Goal: Information Seeking & Learning: Learn about a topic

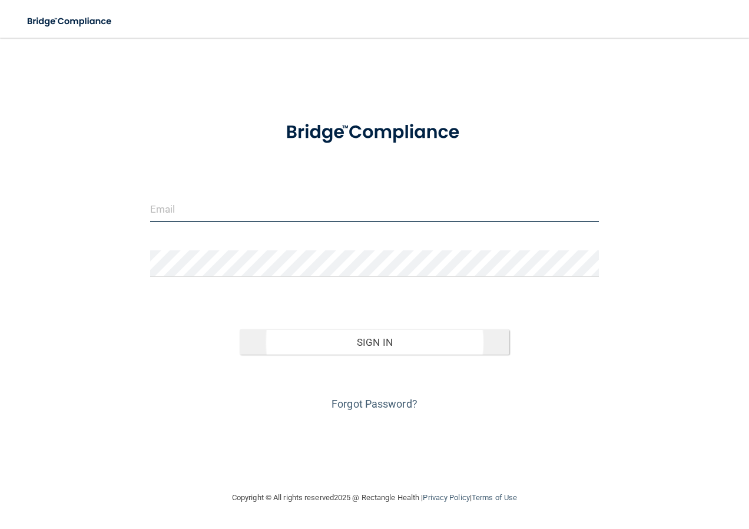
type input "[EMAIL_ADDRESS][DOMAIN_NAME]"
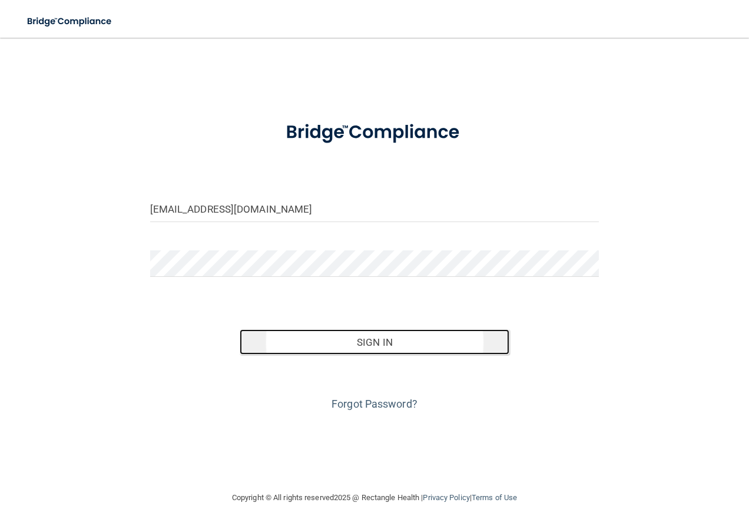
click at [382, 339] on button "Sign In" at bounding box center [375, 342] width 270 height 26
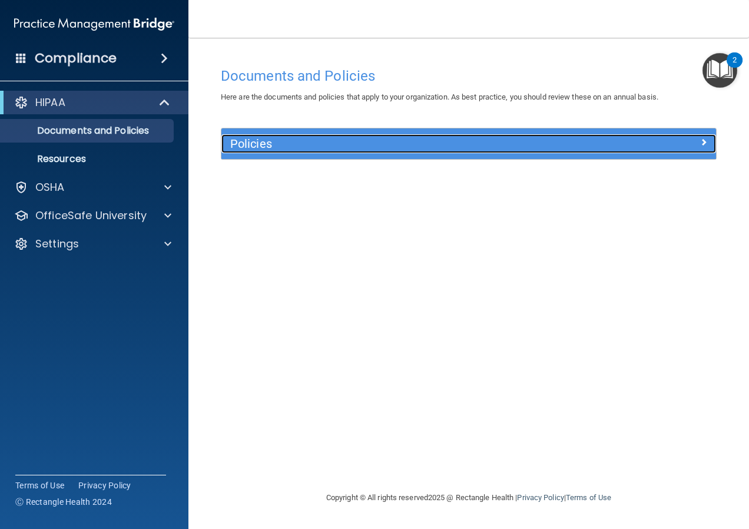
click at [305, 147] on h5 "Policies" at bounding box center [407, 143] width 354 height 13
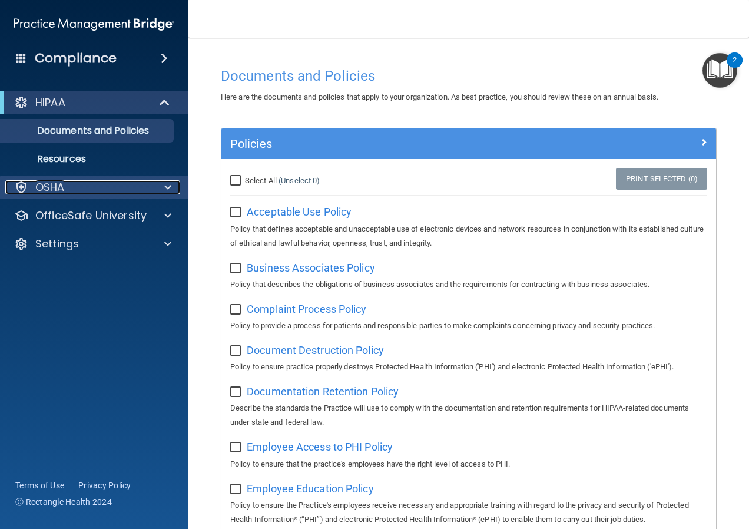
click at [64, 182] on p "OSHA" at bounding box center [49, 187] width 29 height 14
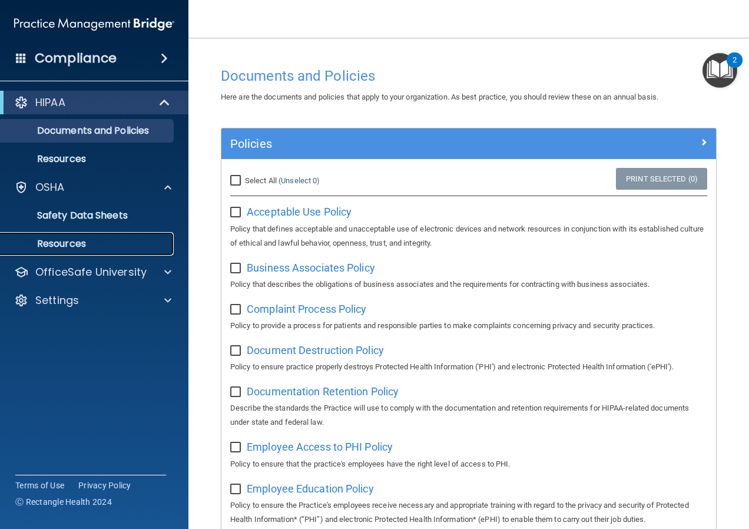
click at [70, 243] on p "Resources" at bounding box center [88, 244] width 161 height 12
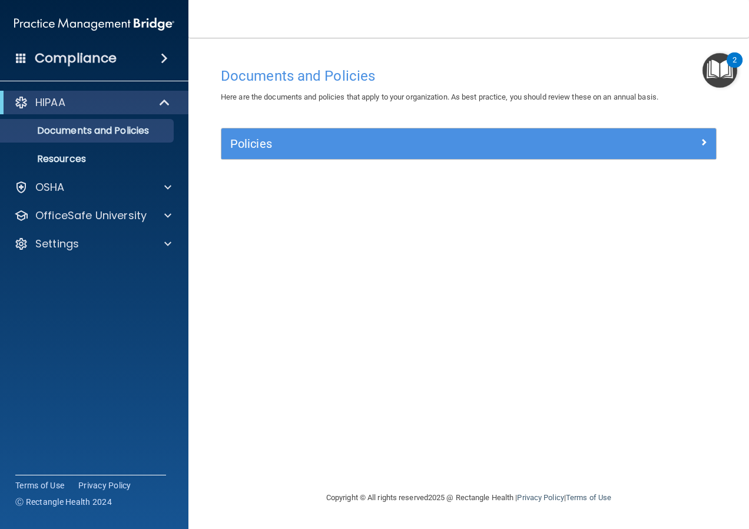
click at [726, 64] on img "Open Resource Center, 2 new notifications" at bounding box center [720, 70] width 35 height 35
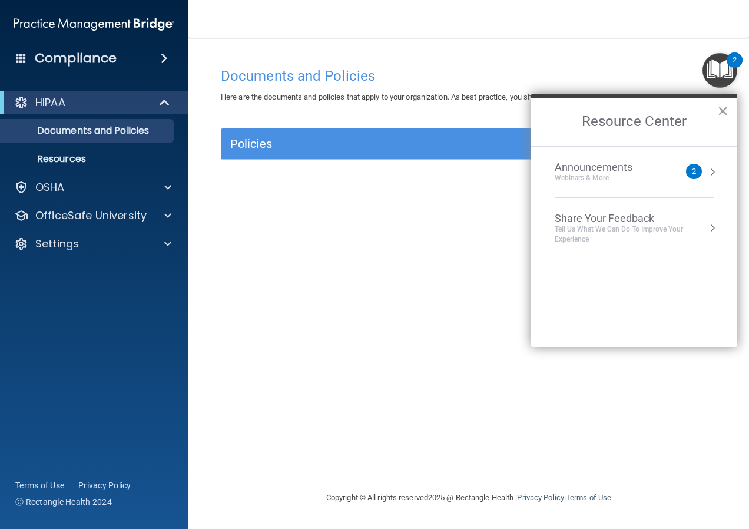
click at [728, 109] on button "×" at bounding box center [723, 110] width 11 height 19
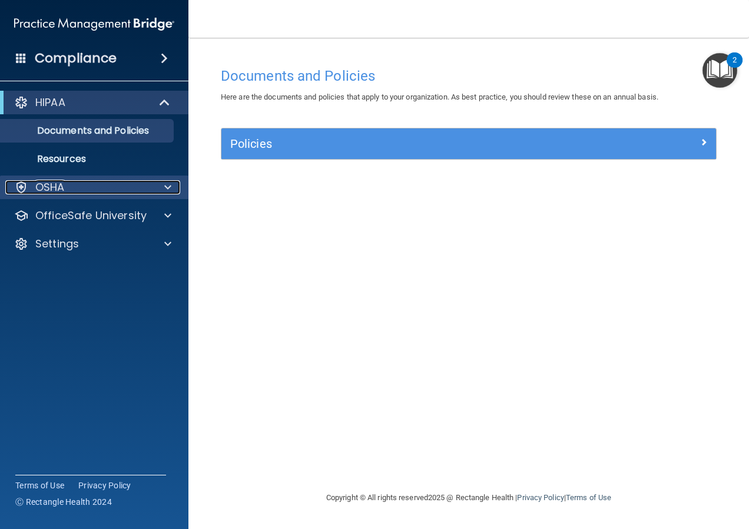
click at [63, 192] on p "OSHA" at bounding box center [49, 187] width 29 height 14
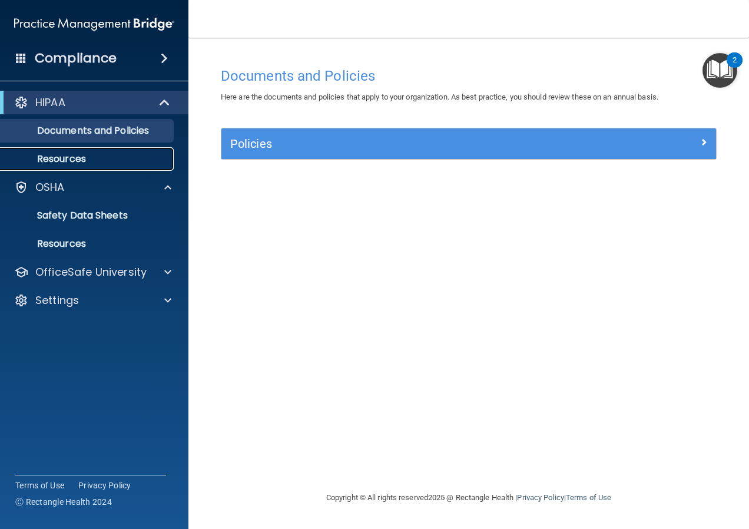
click at [82, 156] on p "Resources" at bounding box center [88, 159] width 161 height 12
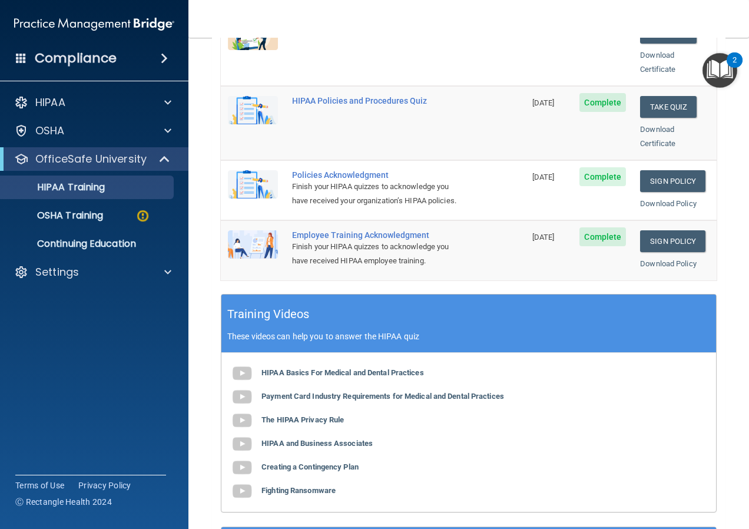
scroll to position [295, 0]
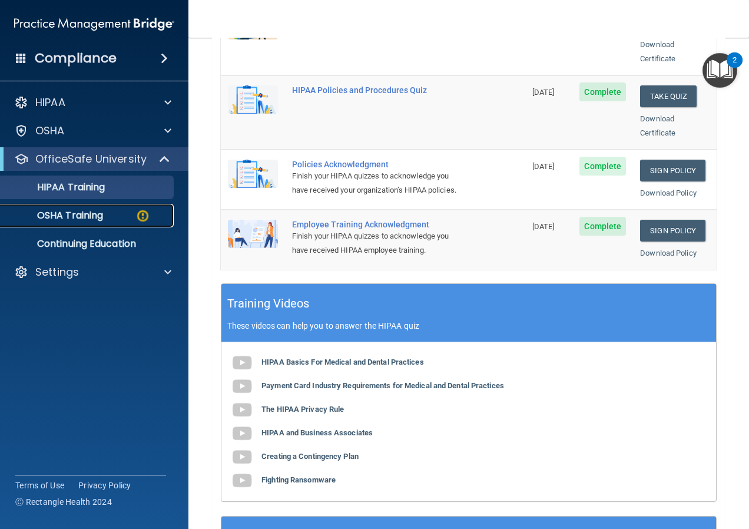
click at [79, 214] on p "OSHA Training" at bounding box center [55, 216] width 95 height 12
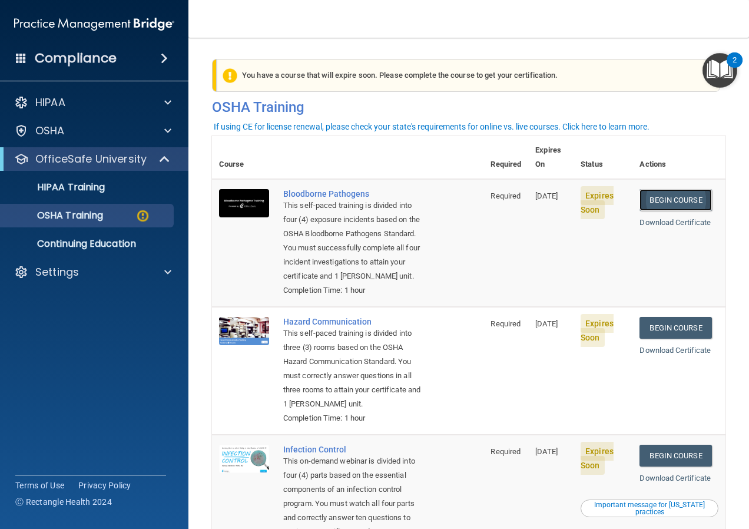
click at [658, 189] on link "Begin Course" at bounding box center [676, 200] width 72 height 22
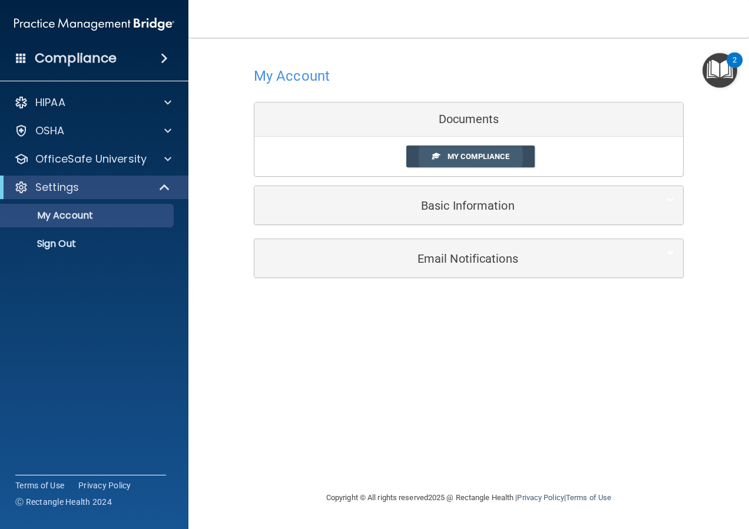
click at [472, 151] on link "My Compliance" at bounding box center [471, 157] width 129 height 22
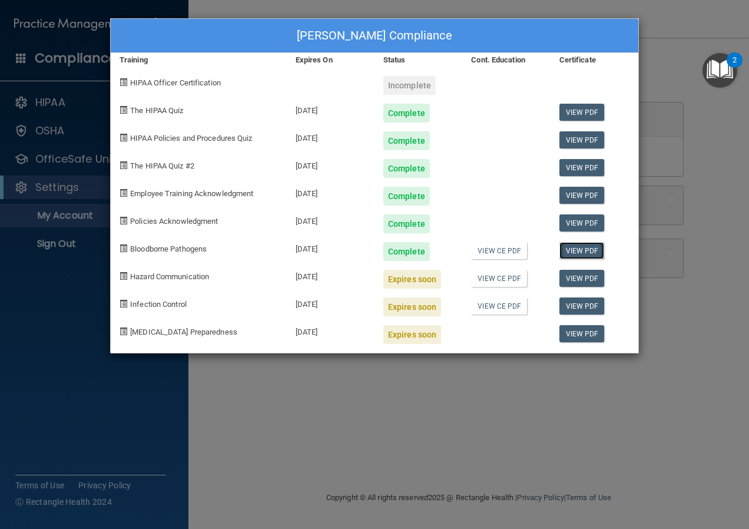
click at [586, 252] on link "View PDF" at bounding box center [582, 250] width 45 height 17
click at [582, 280] on link "View PDF" at bounding box center [582, 278] width 45 height 17
click at [523, 422] on div "Sarah Bonnin's Compliance Training Expires On Status Cont. Education Certificat…" at bounding box center [374, 264] width 749 height 529
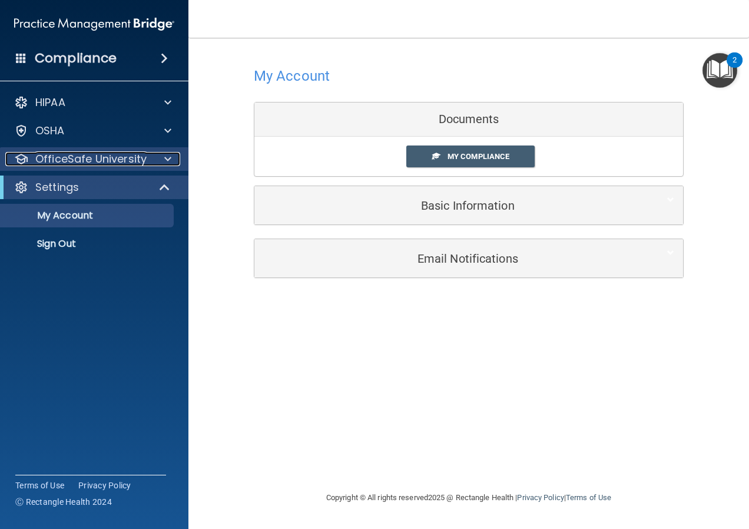
click at [69, 165] on p "OfficeSafe University" at bounding box center [90, 159] width 111 height 14
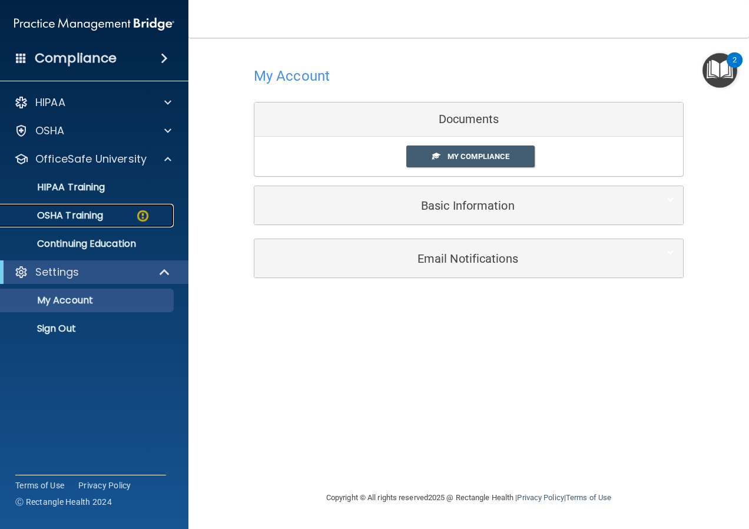
click at [67, 214] on p "OSHA Training" at bounding box center [55, 216] width 95 height 12
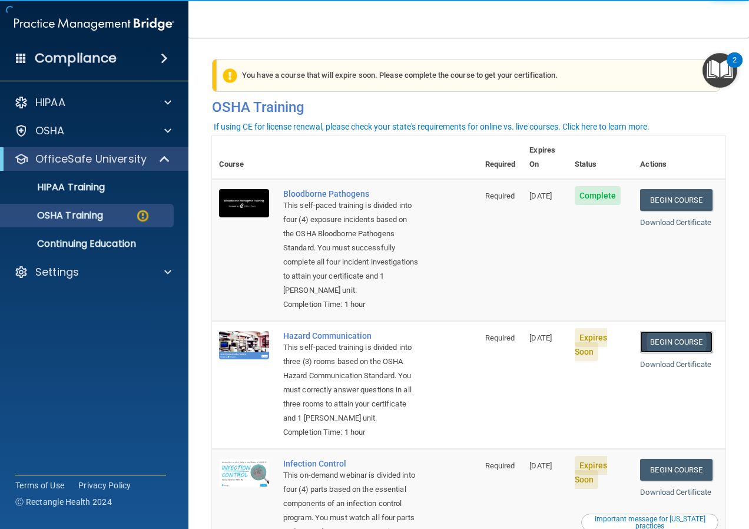
click at [663, 345] on link "Begin Course" at bounding box center [676, 342] width 72 height 22
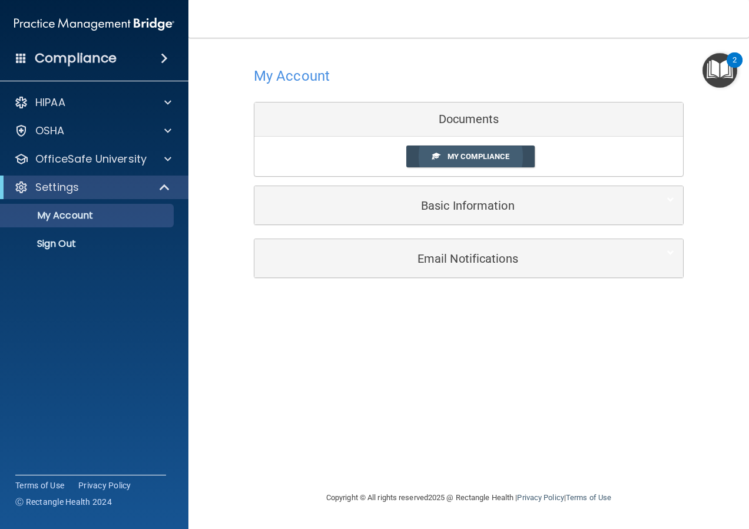
click at [464, 153] on span "My Compliance" at bounding box center [479, 156] width 62 height 9
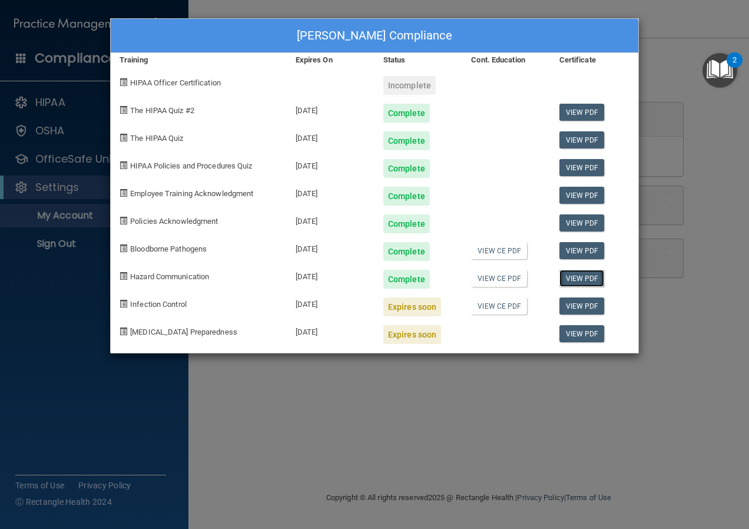
click at [568, 278] on link "View PDF" at bounding box center [582, 278] width 45 height 17
click at [461, 457] on div "Sarah Bonnin's Compliance Training Expires On Status Cont. Education Certificat…" at bounding box center [374, 264] width 749 height 529
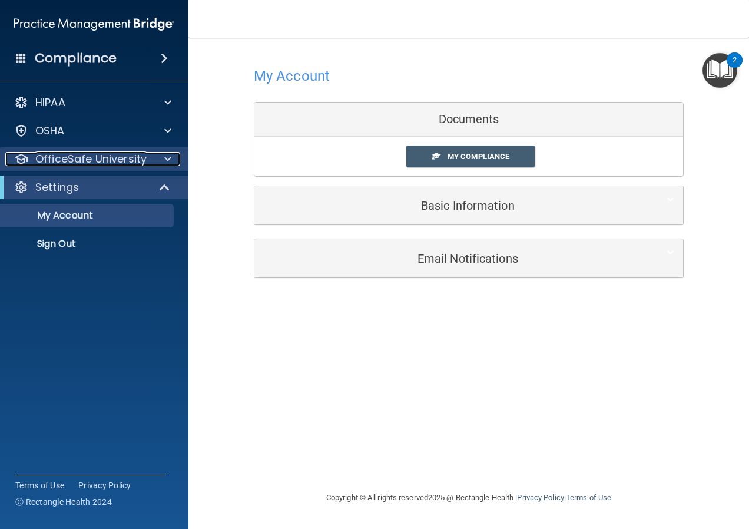
click at [68, 165] on p "OfficeSafe University" at bounding box center [90, 159] width 111 height 14
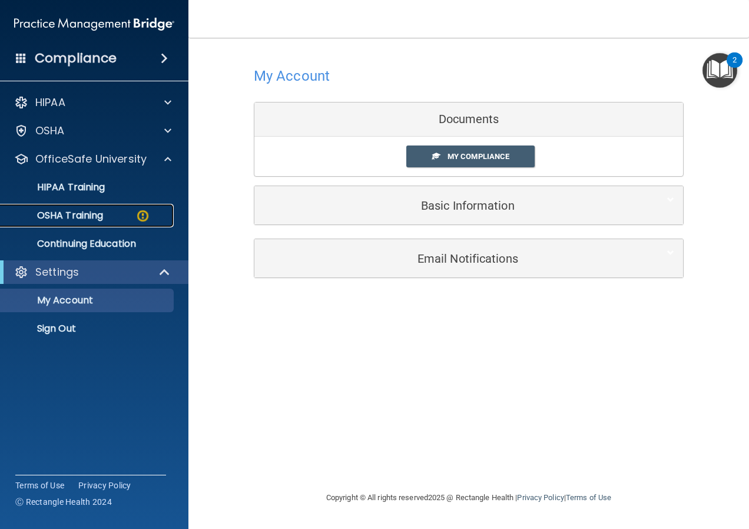
click at [66, 213] on p "OSHA Training" at bounding box center [55, 216] width 95 height 12
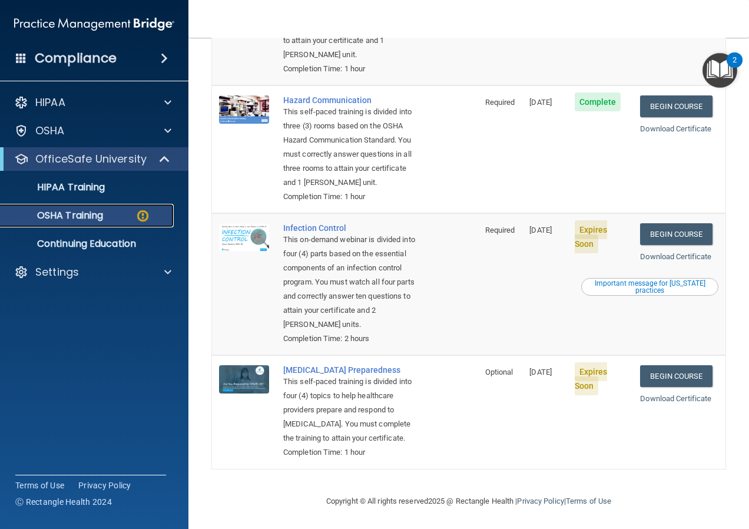
scroll to position [281, 0]
click at [672, 223] on link "Begin Course" at bounding box center [676, 234] width 72 height 22
click at [659, 365] on link "Begin Course" at bounding box center [676, 376] width 72 height 22
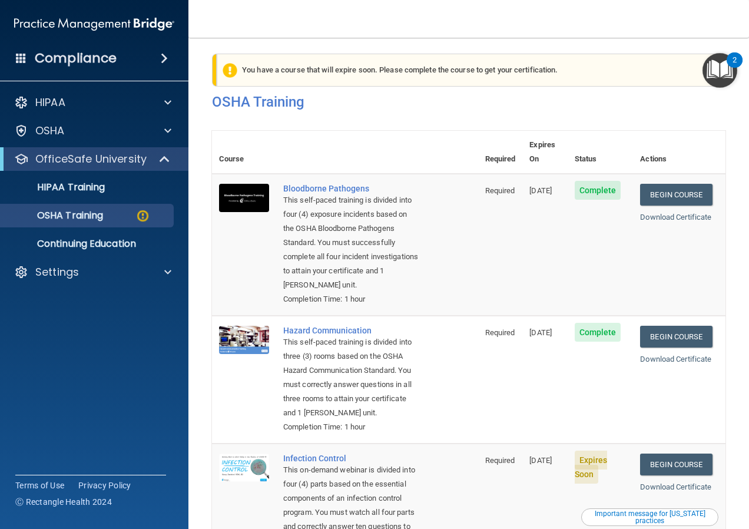
scroll to position [0, 0]
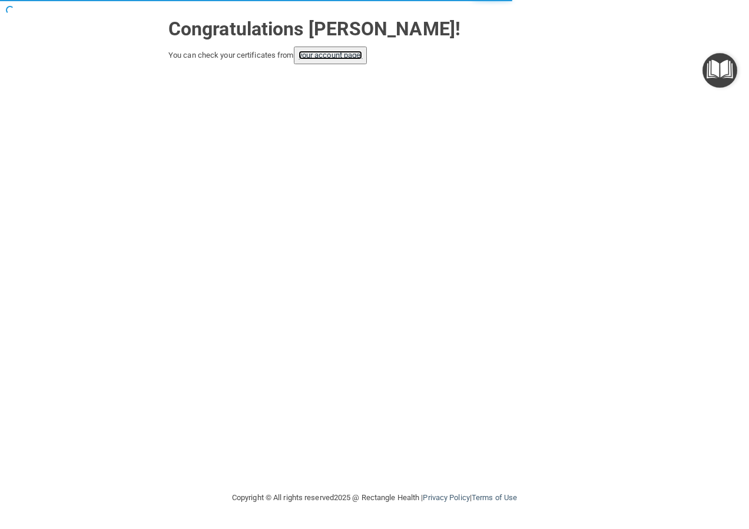
click at [328, 53] on link "your account page!" at bounding box center [331, 55] width 64 height 9
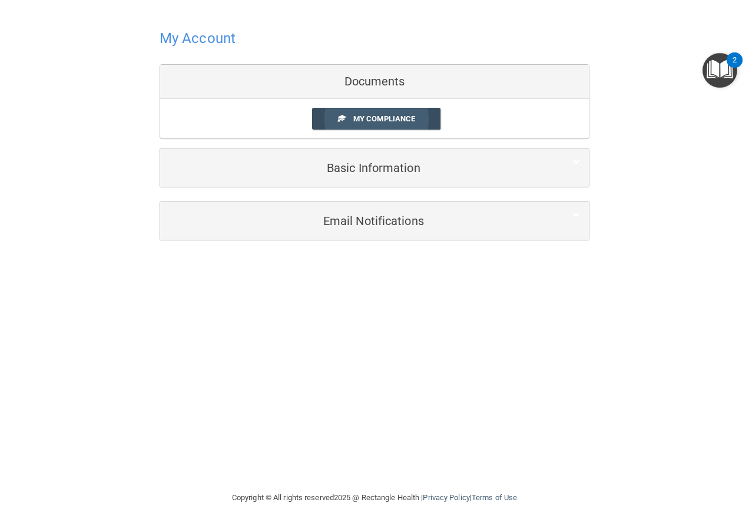
click at [397, 119] on span "My Compliance" at bounding box center [385, 118] width 62 height 9
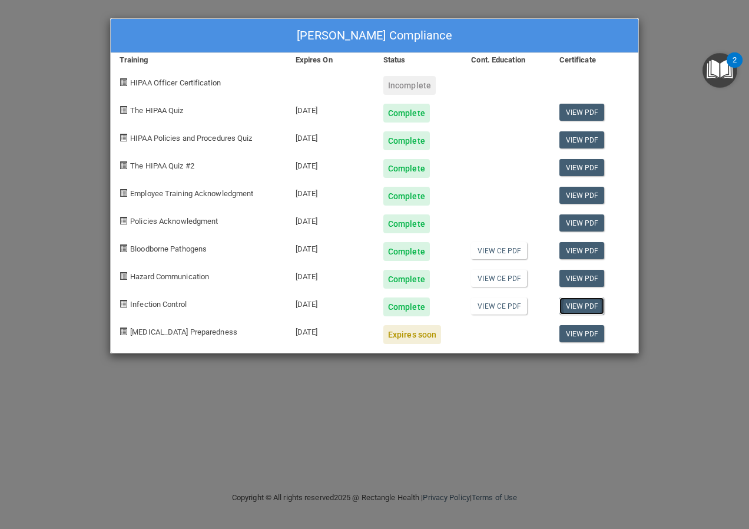
click at [573, 307] on link "View PDF" at bounding box center [582, 306] width 45 height 17
click at [583, 336] on link "View PDF" at bounding box center [582, 333] width 45 height 17
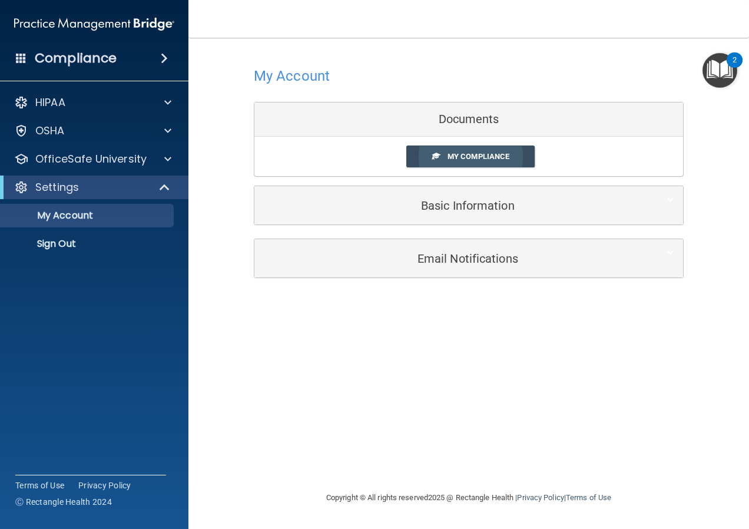
click at [475, 157] on span "My Compliance" at bounding box center [479, 156] width 62 height 9
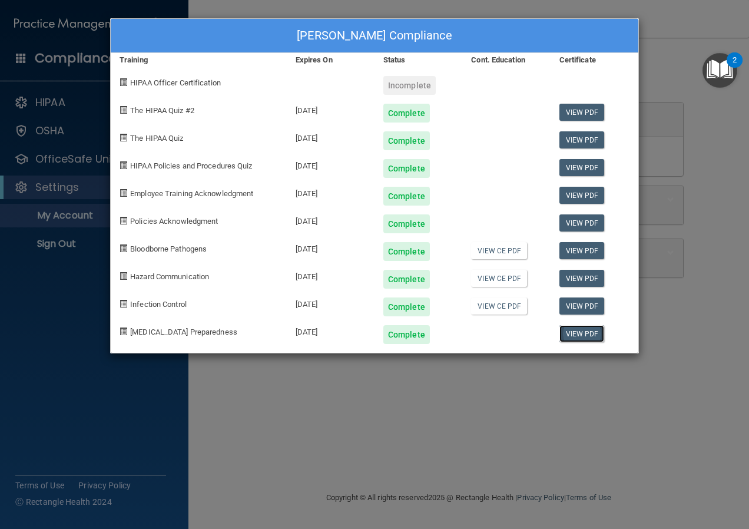
click at [579, 337] on link "View PDF" at bounding box center [582, 333] width 45 height 17
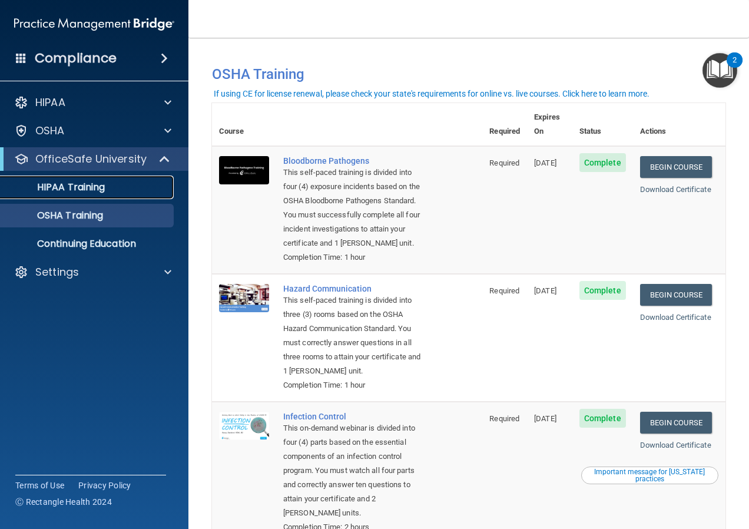
click at [77, 184] on p "HIPAA Training" at bounding box center [56, 187] width 97 height 12
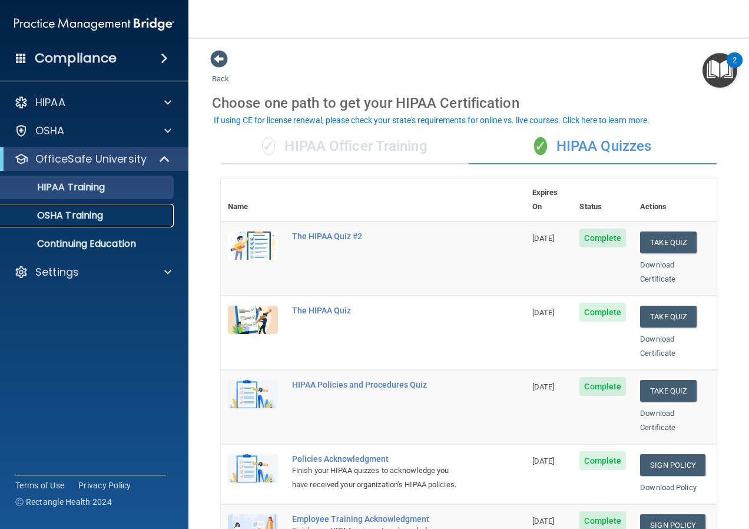
click at [77, 214] on p "OSHA Training" at bounding box center [55, 216] width 95 height 12
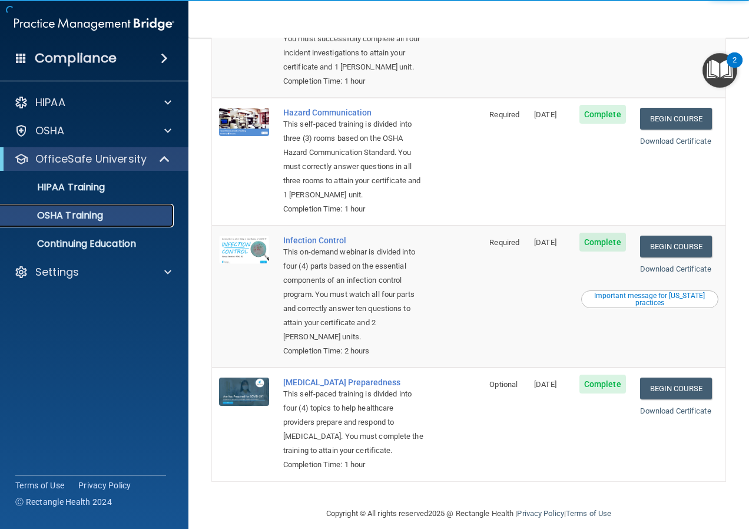
scroll to position [103, 0]
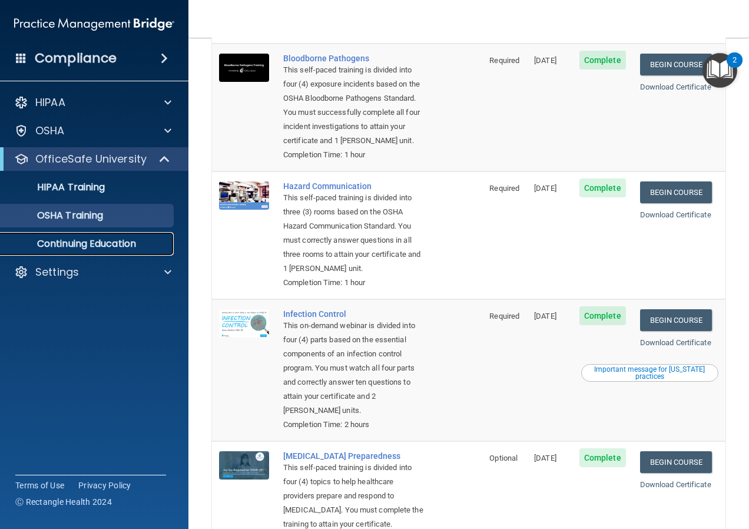
click at [64, 245] on p "Continuing Education" at bounding box center [88, 244] width 161 height 12
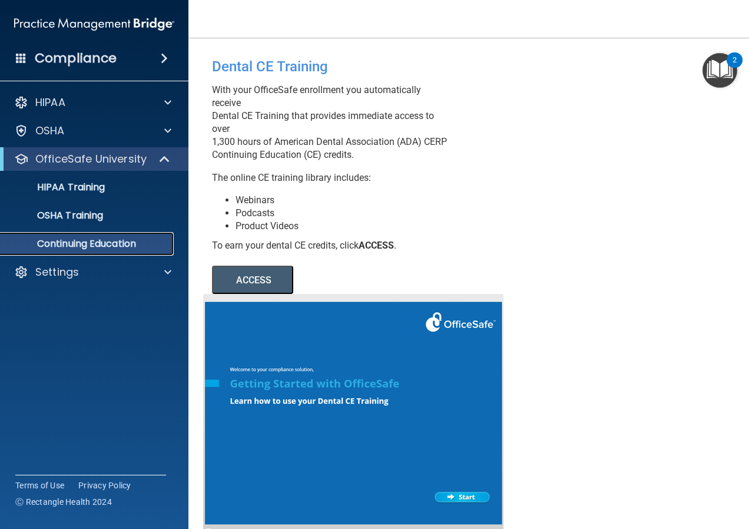
scroll to position [59, 0]
